Goal: Information Seeking & Learning: Learn about a topic

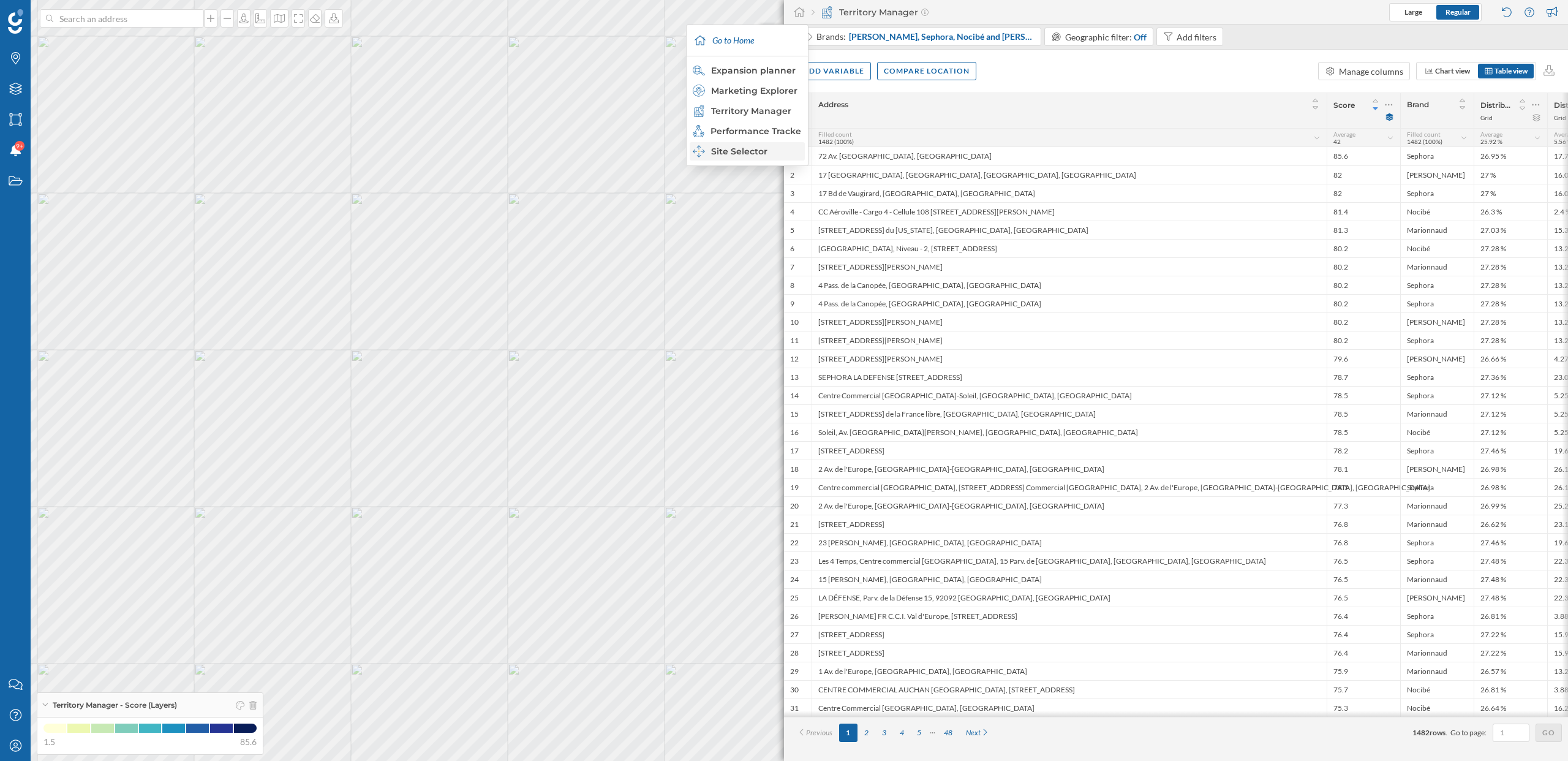
click at [760, 155] on div "Site Selector" at bounding box center [746, 151] width 108 height 12
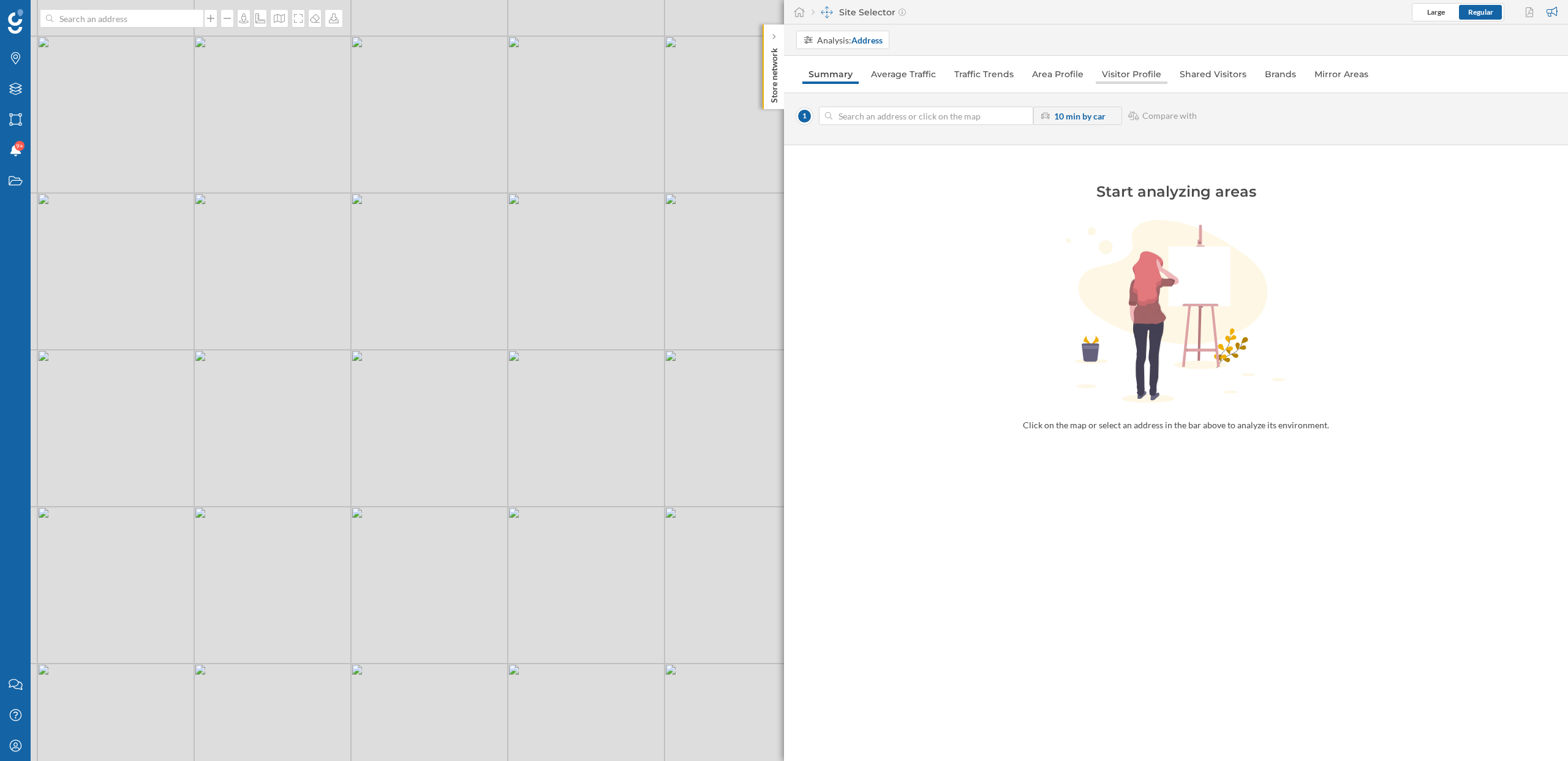
click at [1132, 81] on link "Visitor Profile" at bounding box center [1131, 74] width 72 height 19
click at [597, 441] on div "© Mapbox © OpenStreetMap Improve this map" at bounding box center [784, 380] width 1568 height 761
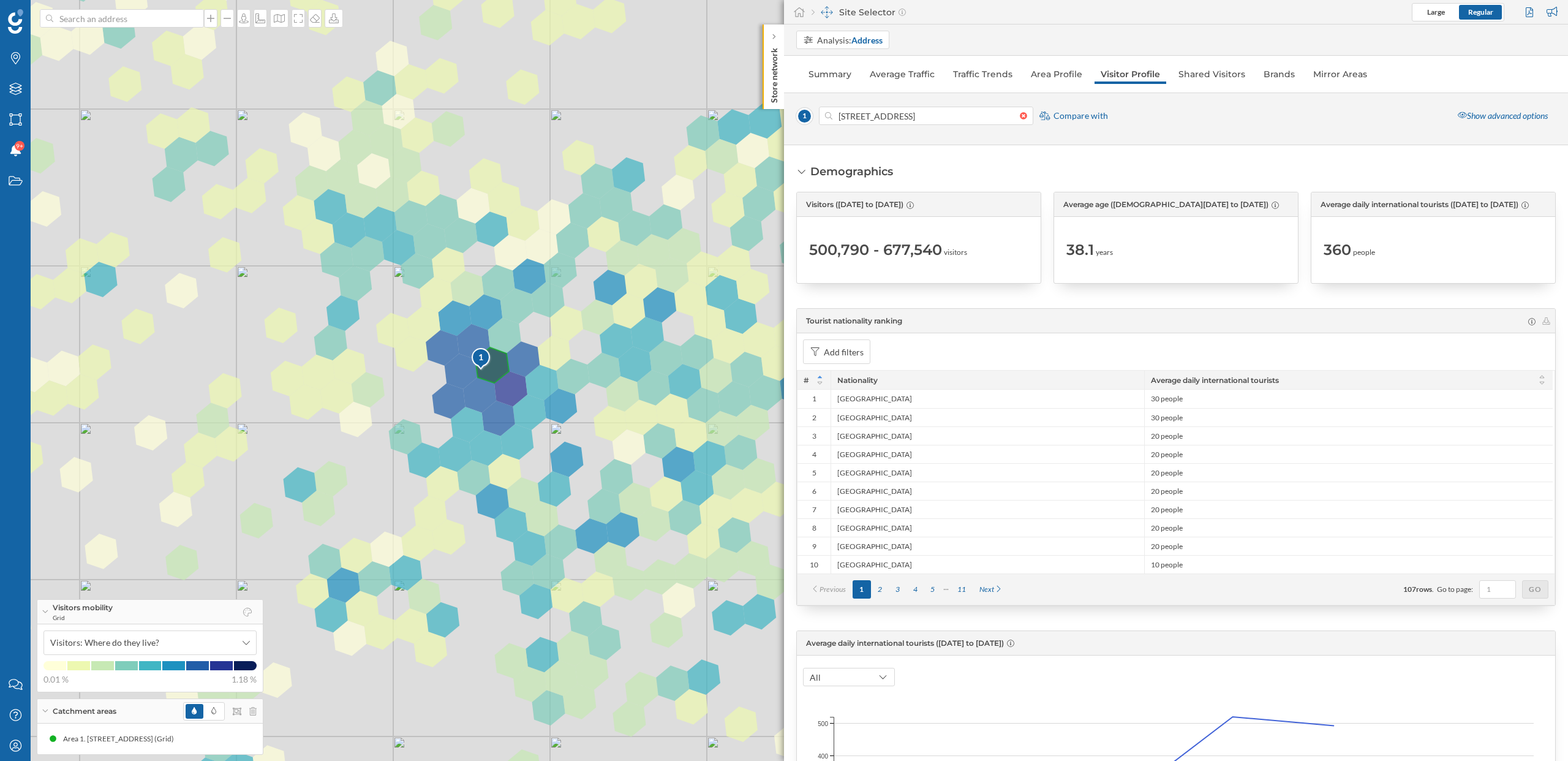
click at [515, 392] on div "1 © Mapbox © OpenStreetMap Improve this map" at bounding box center [784, 380] width 1568 height 761
click at [509, 388] on div "1 © Mapbox © OpenStreetMap Improve this map" at bounding box center [784, 380] width 1568 height 761
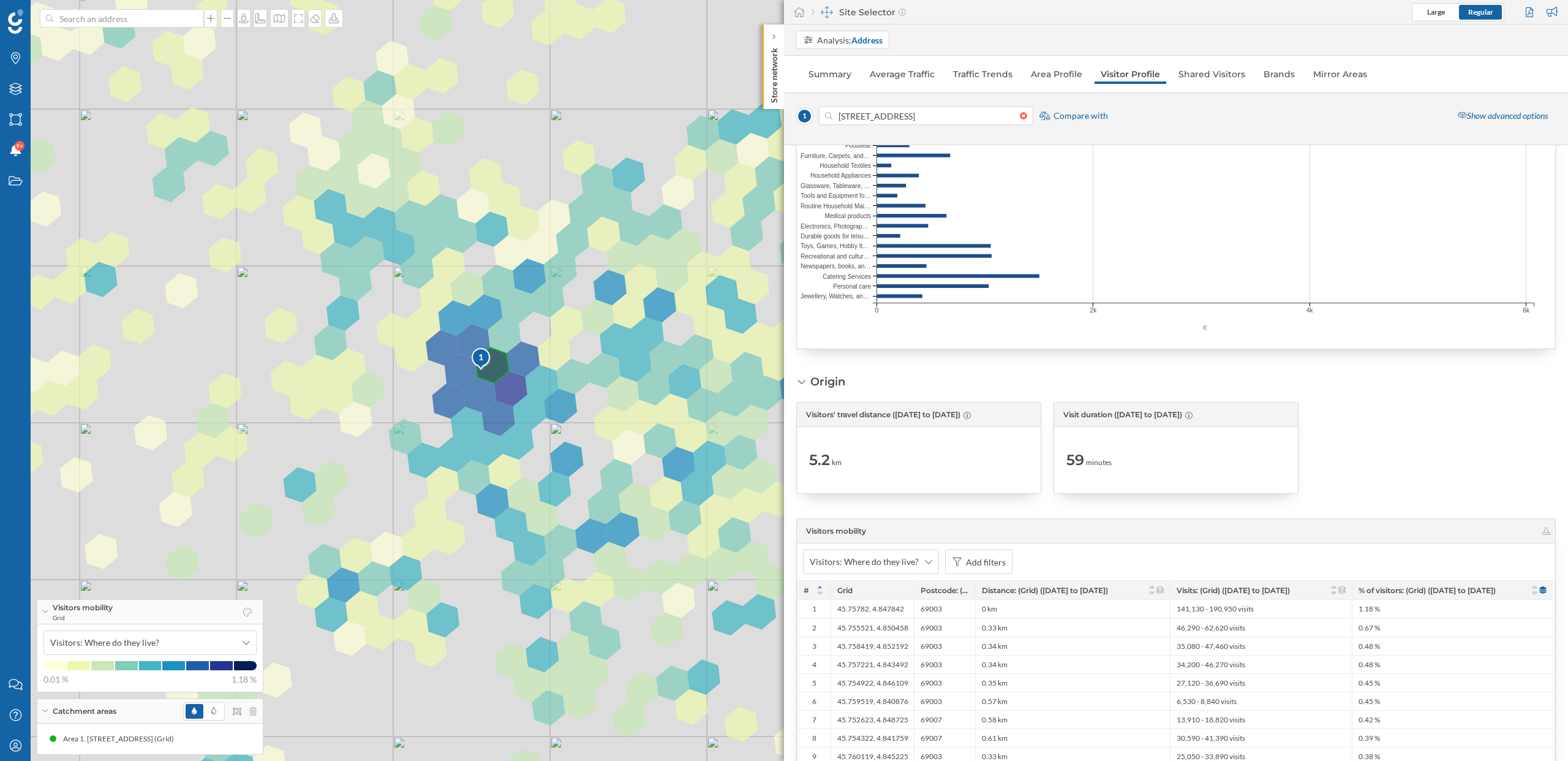
scroll to position [2190, 0]
click at [1033, 389] on div "Origin Visitors' travel distance ([DATE] to [DATE]) 5.2 km Visit duration ([DAT…" at bounding box center [1176, 733] width 760 height 712
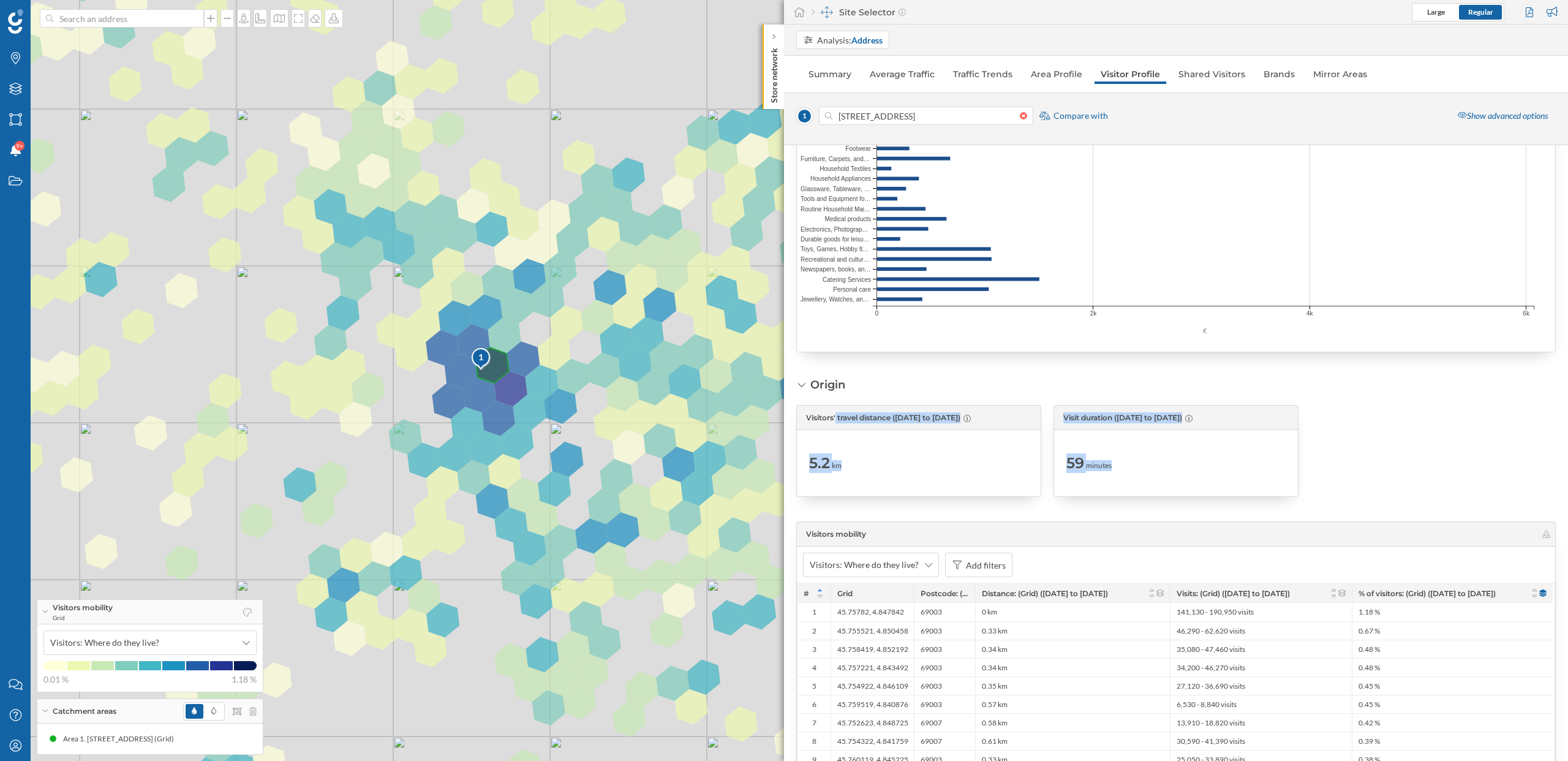
drag, startPoint x: 960, startPoint y: 374, endPoint x: 1178, endPoint y: 508, distance: 255.9
click at [1178, 508] on div "Demographics Visitors ([DATE] to [DATE]) 500,790 - 677,540 visitors Average age…" at bounding box center [1176, 453] width 784 height 616
click at [1178, 508] on div "Origin Visitors' travel distance ([DATE] to [DATE]) 5.2 km Visit duration ([DAT…" at bounding box center [1176, 733] width 760 height 712
drag, startPoint x: 1178, startPoint y: 508, endPoint x: 796, endPoint y: 373, distance: 405.2
click at [796, 373] on div "Demographics Visitors ([DATE] to [DATE]) 500,790 - 677,540 visitors Average age…" at bounding box center [1176, 453] width 784 height 616
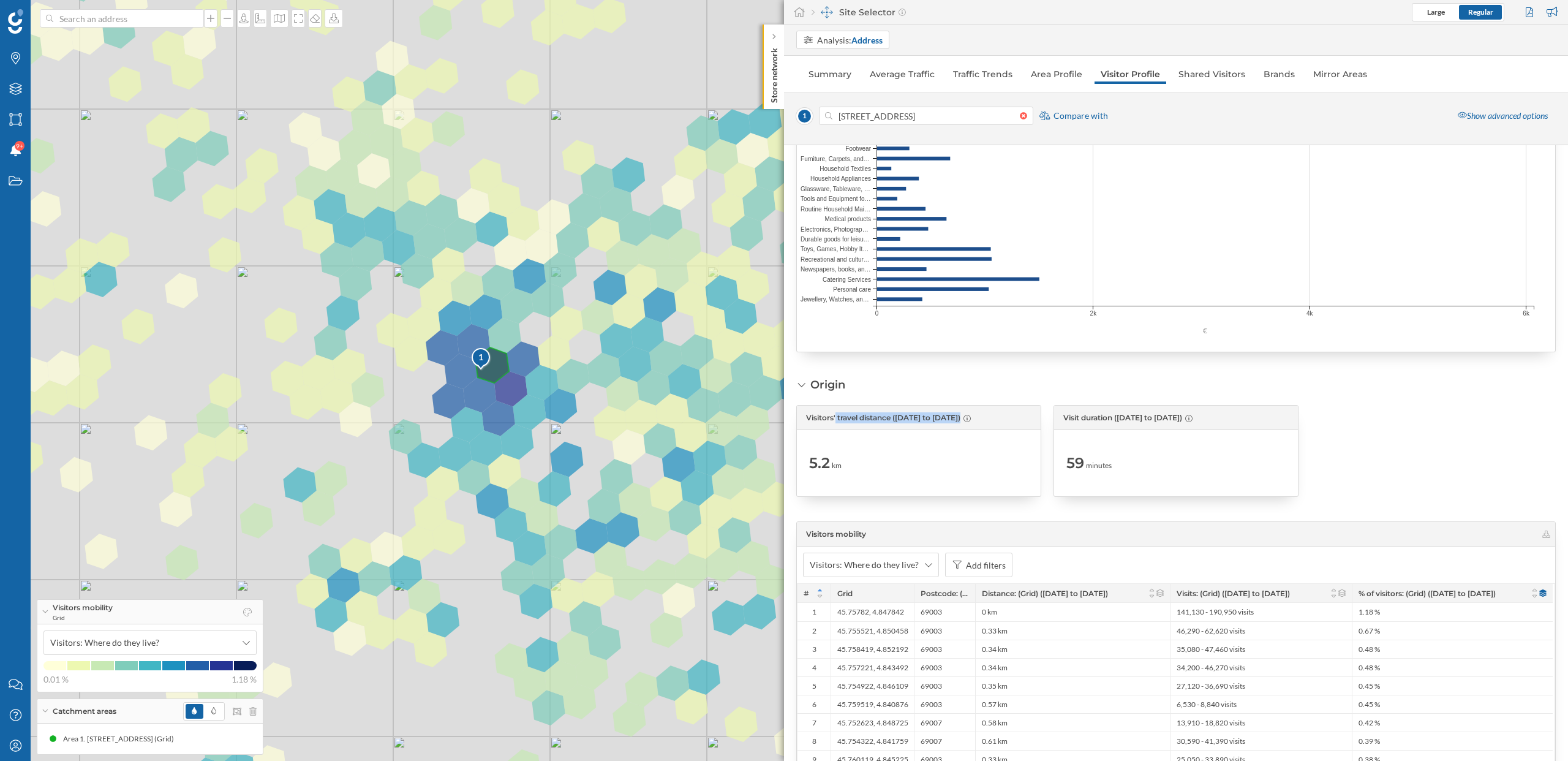
drag, startPoint x: 816, startPoint y: 369, endPoint x: 936, endPoint y: 441, distance: 139.9
click at [936, 441] on div "Demographics Visitors ([DATE] to [DATE]) 500,790 - 677,540 visitors Average age…" at bounding box center [1176, 453] width 784 height 616
click at [1000, 504] on div "Origin Visitors' travel distance ([DATE] to [DATE]) 5.2 km Visit duration ([DAT…" at bounding box center [1176, 733] width 760 height 712
